Goal: Navigation & Orientation: Go to known website

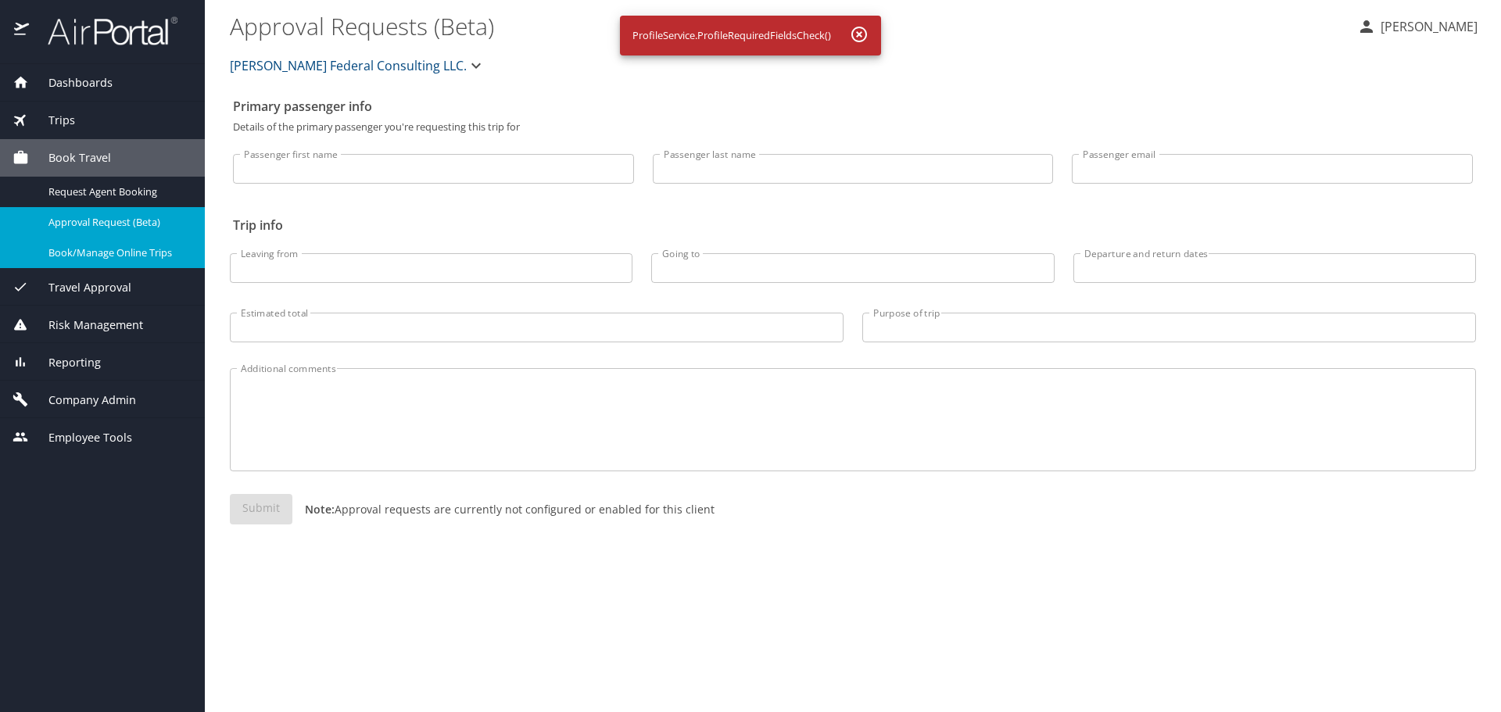
click at [167, 256] on span "Book/Manage Online Trips" at bounding box center [117, 253] width 138 height 15
